Goal: Check status

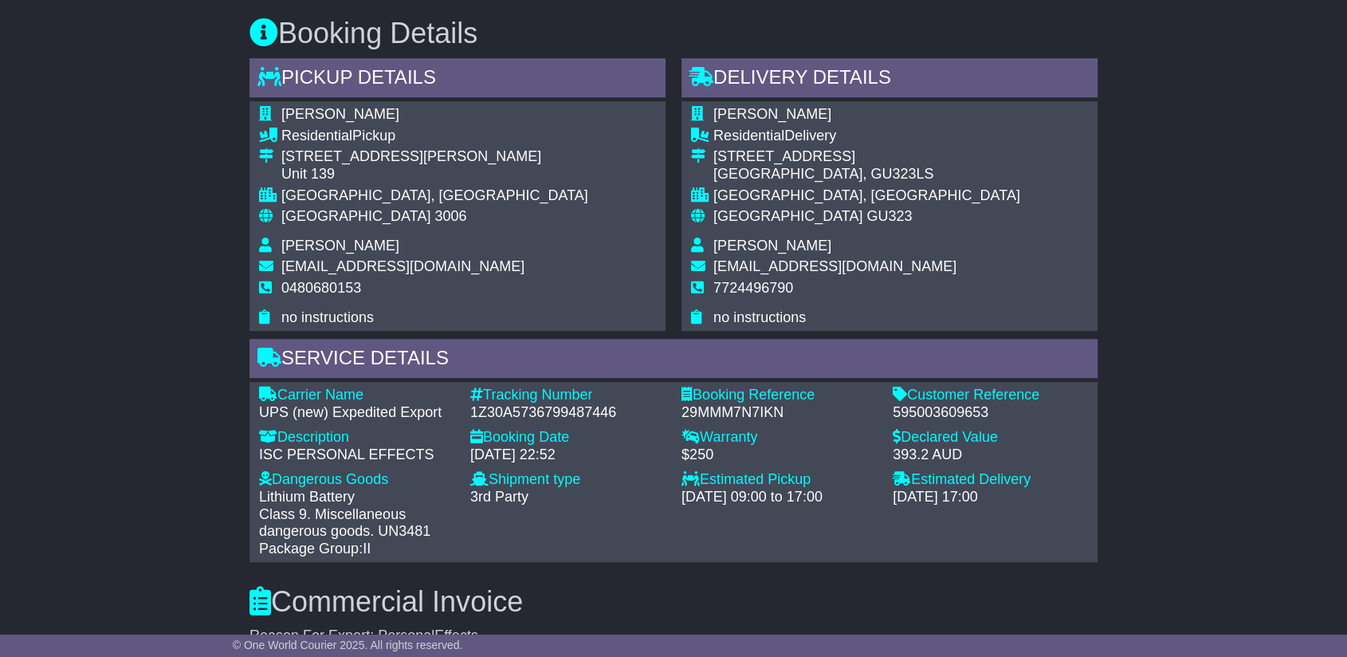
scroll to position [1328, 0]
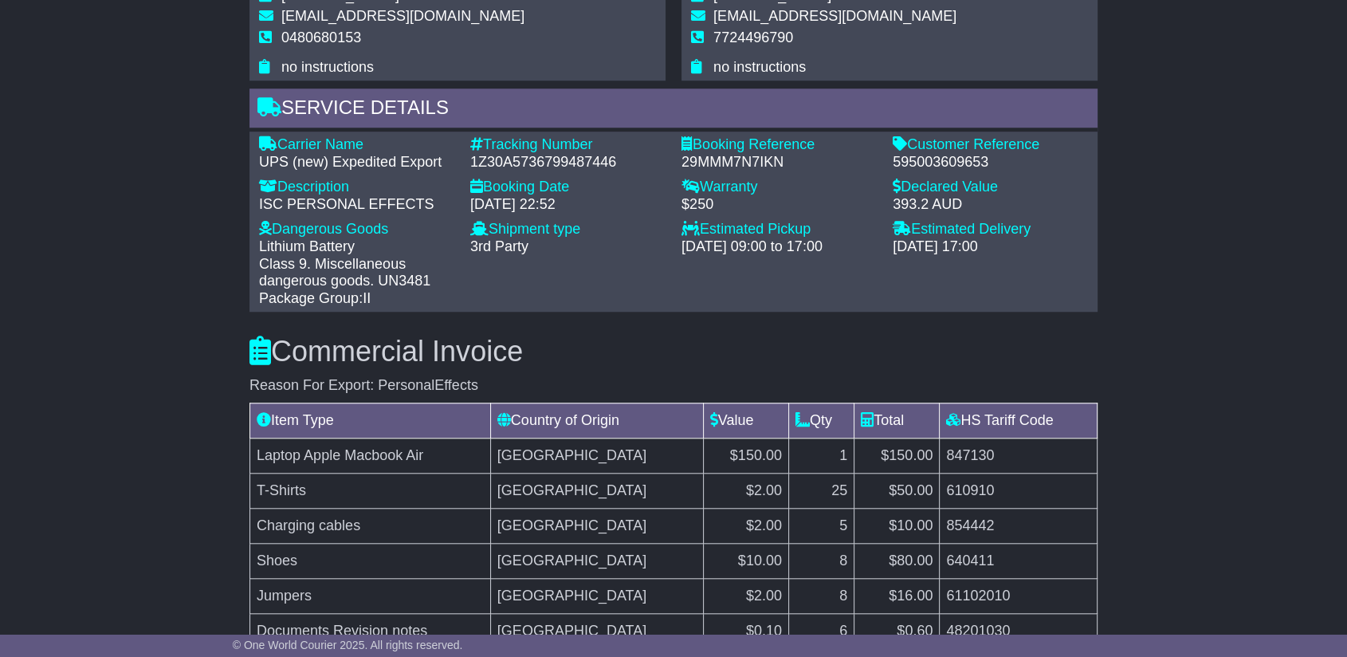
click at [563, 159] on div "1Z30A5736799487446" at bounding box center [567, 163] width 195 height 18
copy div "1Z30A5736799487446"
click at [943, 159] on div "595003609653" at bounding box center [989, 163] width 195 height 18
click at [943, 157] on div "595003609653" at bounding box center [989, 163] width 195 height 18
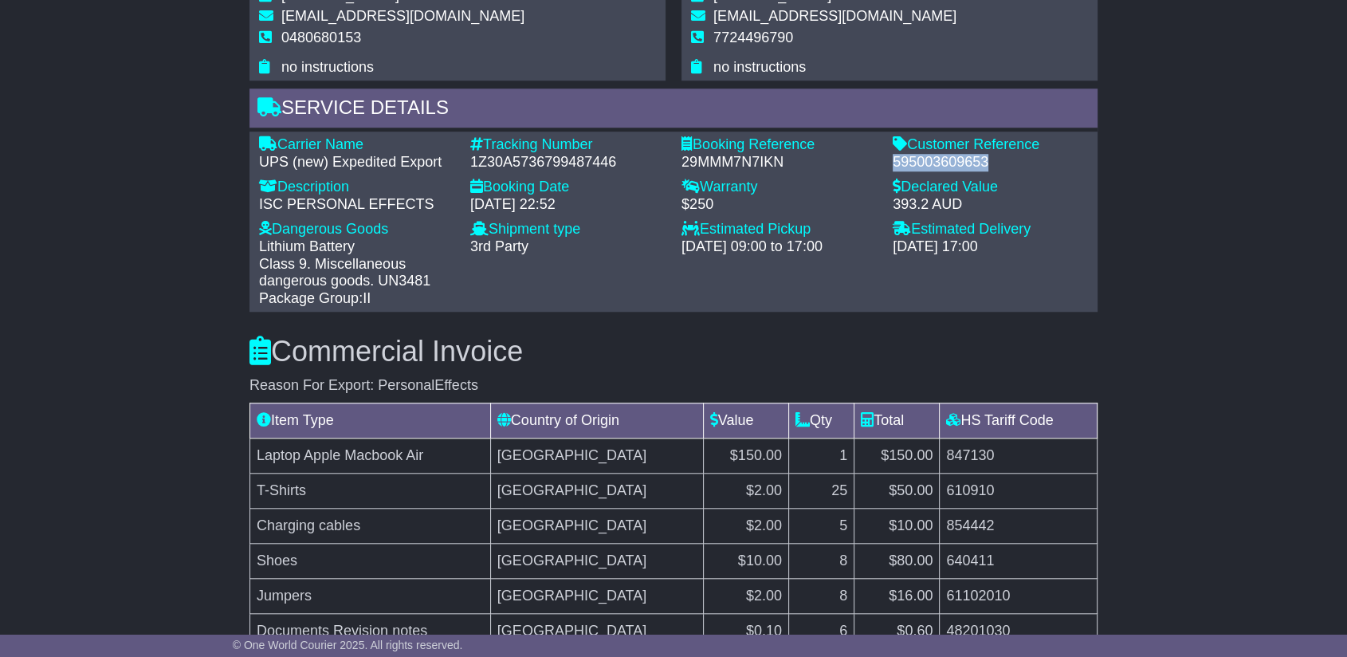
scroll to position [1239, 0]
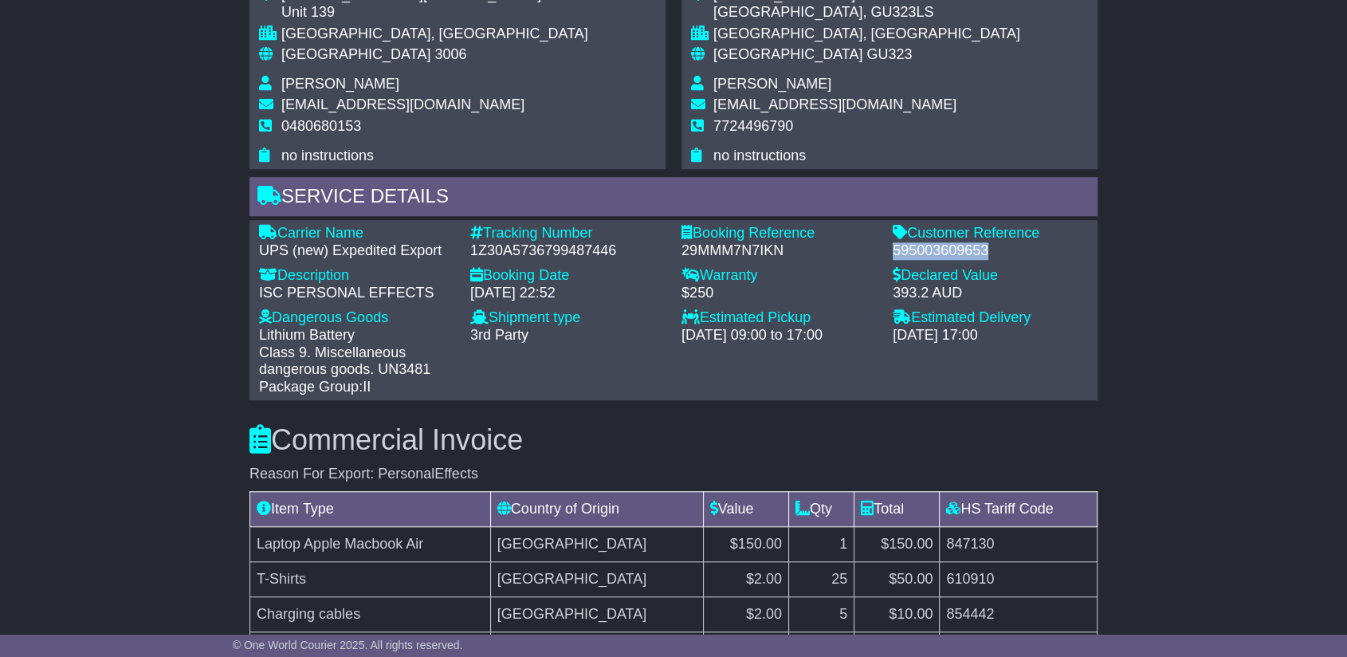
copy div "595003609653"
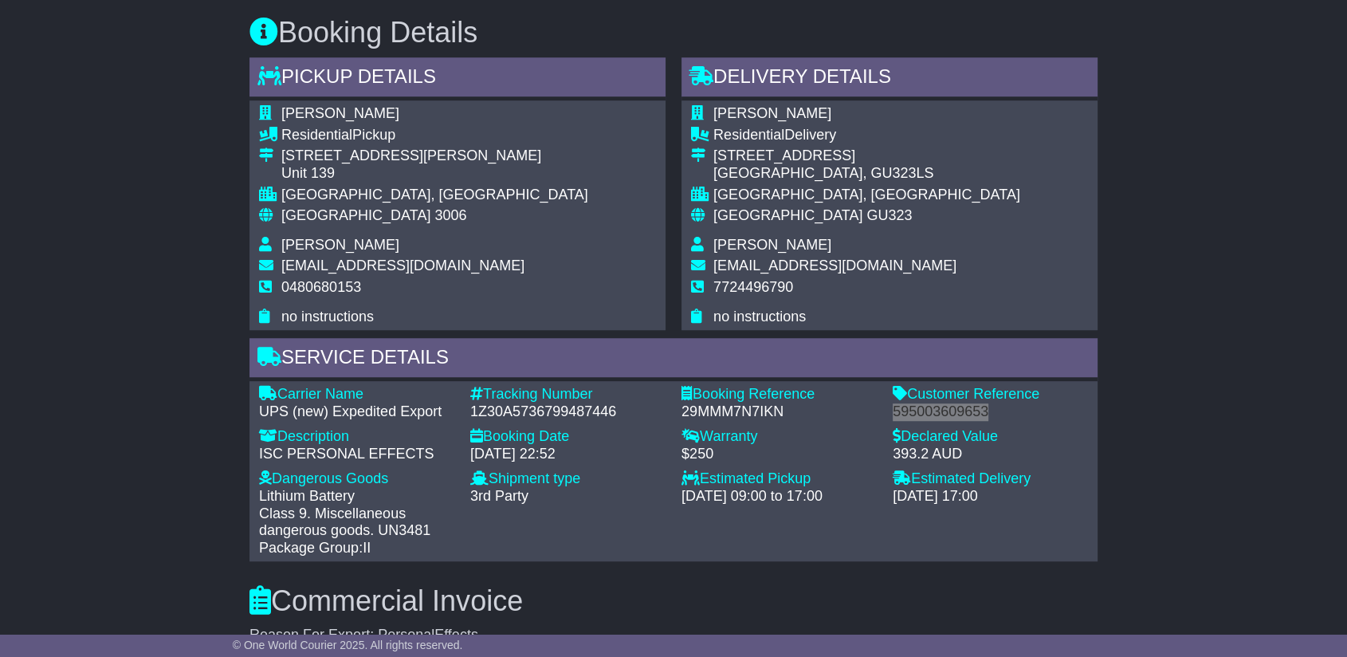
scroll to position [1062, 0]
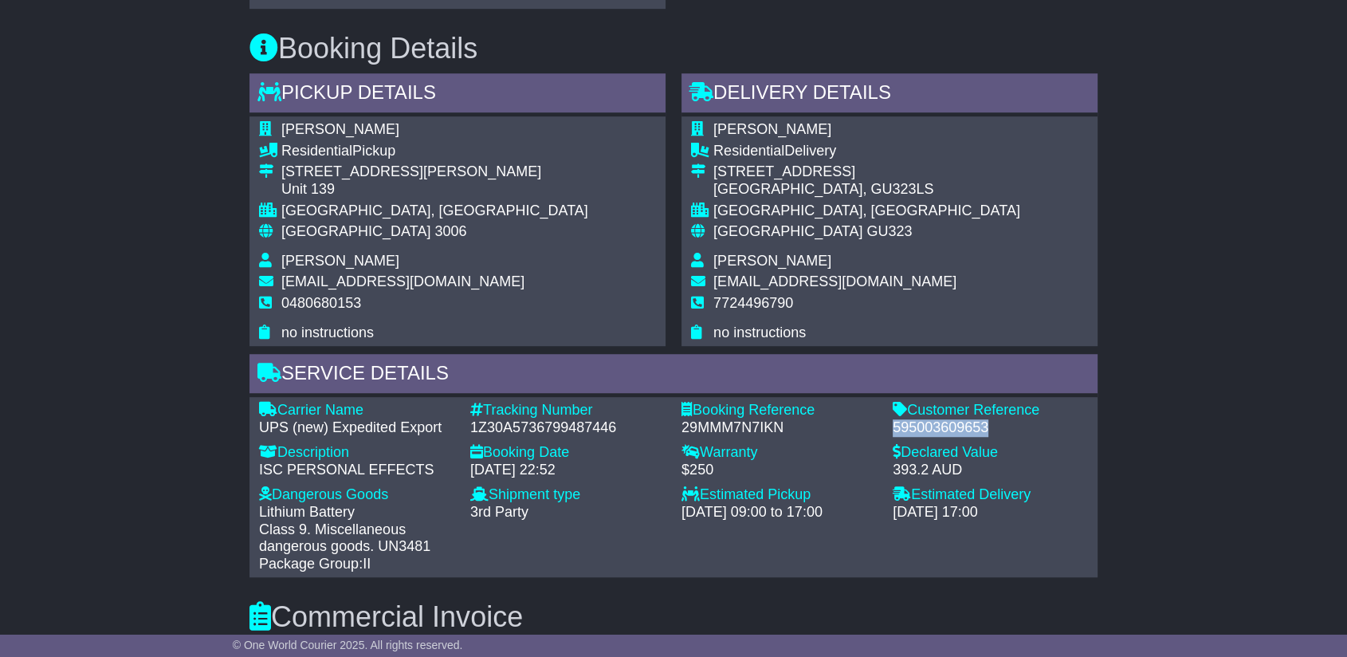
click at [338, 257] on span "[PERSON_NAME]" at bounding box center [340, 261] width 118 height 16
copy tbody "[PERSON_NAME]"
click at [947, 421] on div "595003609653" at bounding box center [989, 428] width 195 height 18
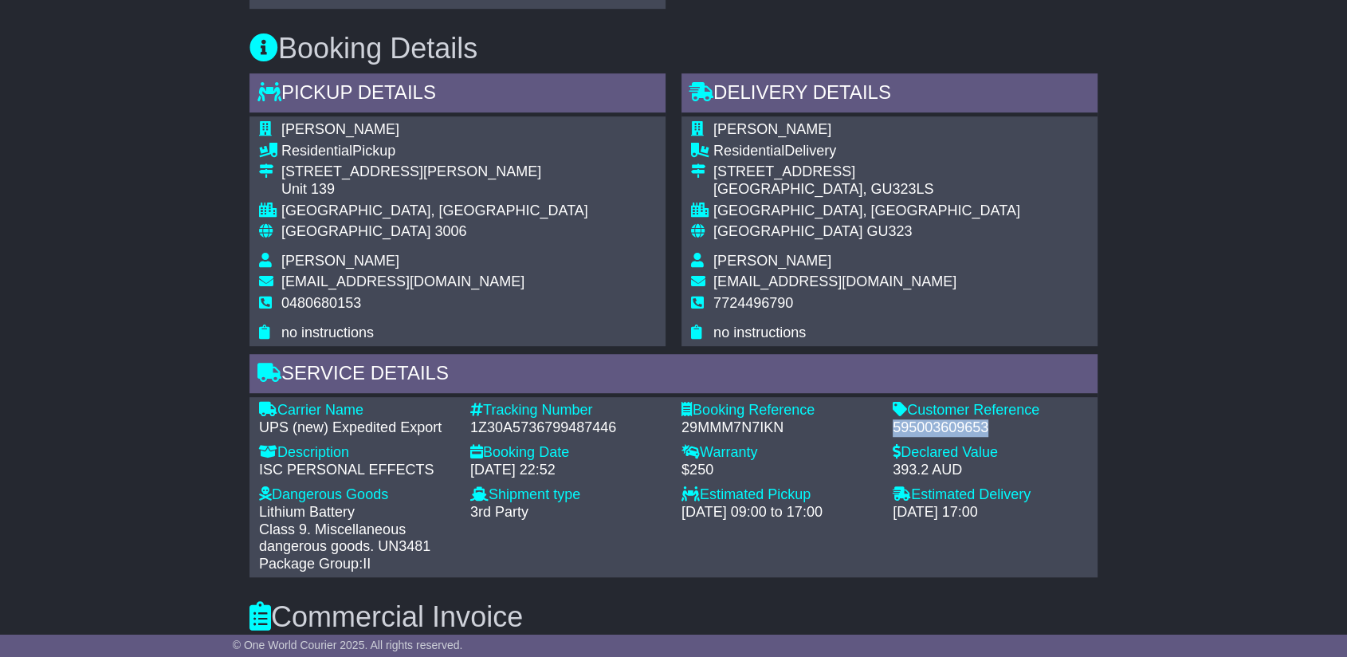
click at [947, 421] on div "595003609653" at bounding box center [989, 428] width 195 height 18
copy div "595003609653"
